Goal: Obtain resource: Download file/media

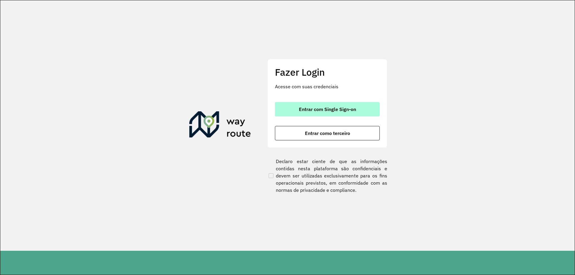
click at [328, 108] on span "Entrar com Single Sign-on" at bounding box center [327, 109] width 57 height 5
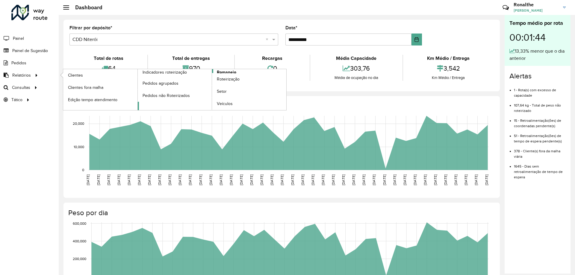
click at [231, 71] on span "Romaneio" at bounding box center [226, 72] width 19 height 6
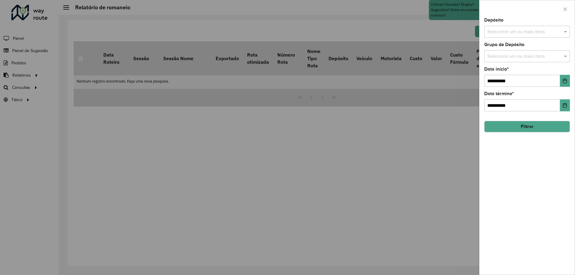
click at [507, 27] on div "Selecione um ou mais itens" at bounding box center [527, 32] width 86 height 12
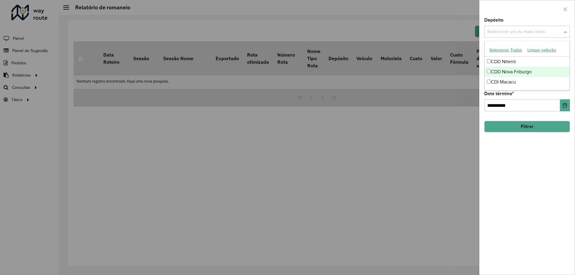
click at [510, 72] on div "CDD Nova Friburgo" at bounding box center [526, 72] width 85 height 10
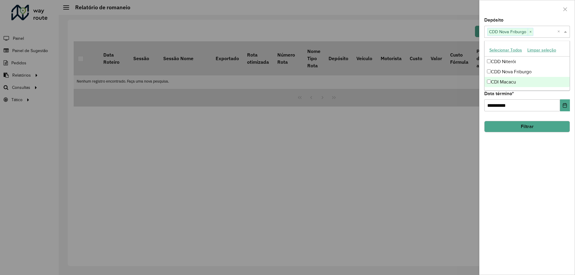
click at [539, 194] on div "**********" at bounding box center [526, 146] width 95 height 257
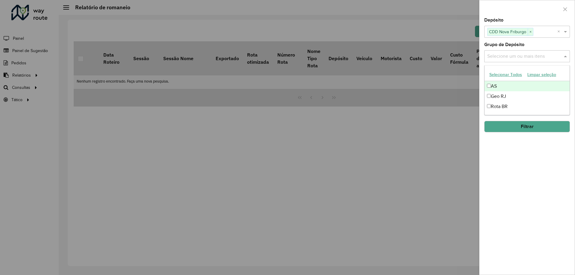
click at [517, 55] on input "text" at bounding box center [523, 56] width 77 height 7
click at [506, 97] on div "Geo RJ" at bounding box center [526, 96] width 85 height 10
drag, startPoint x: 516, startPoint y: 182, endPoint x: 520, endPoint y: 162, distance: 20.9
click at [517, 181] on div "**********" at bounding box center [526, 146] width 95 height 257
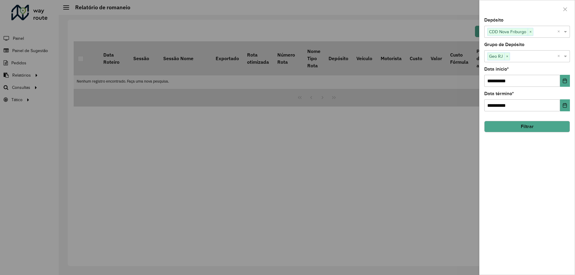
click at [526, 123] on button "Filtrar" at bounding box center [527, 126] width 86 height 11
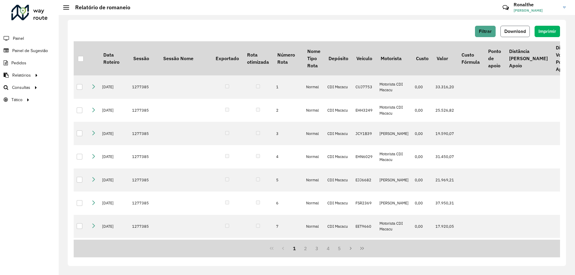
click at [520, 31] on span "Download" at bounding box center [515, 31] width 22 height 5
